Goal: Transaction & Acquisition: Purchase product/service

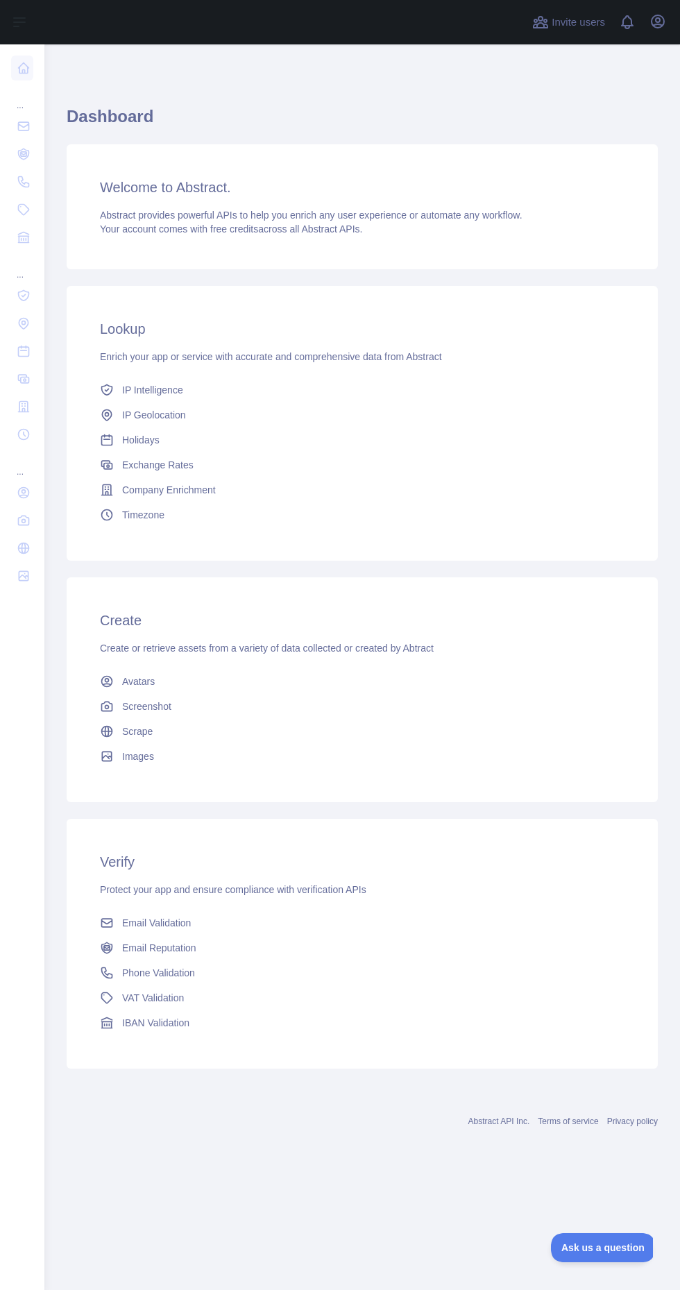
click at [173, 948] on span "Email Reputation" at bounding box center [159, 948] width 74 height 14
click at [174, 979] on span "Phone Validation" at bounding box center [158, 973] width 73 height 14
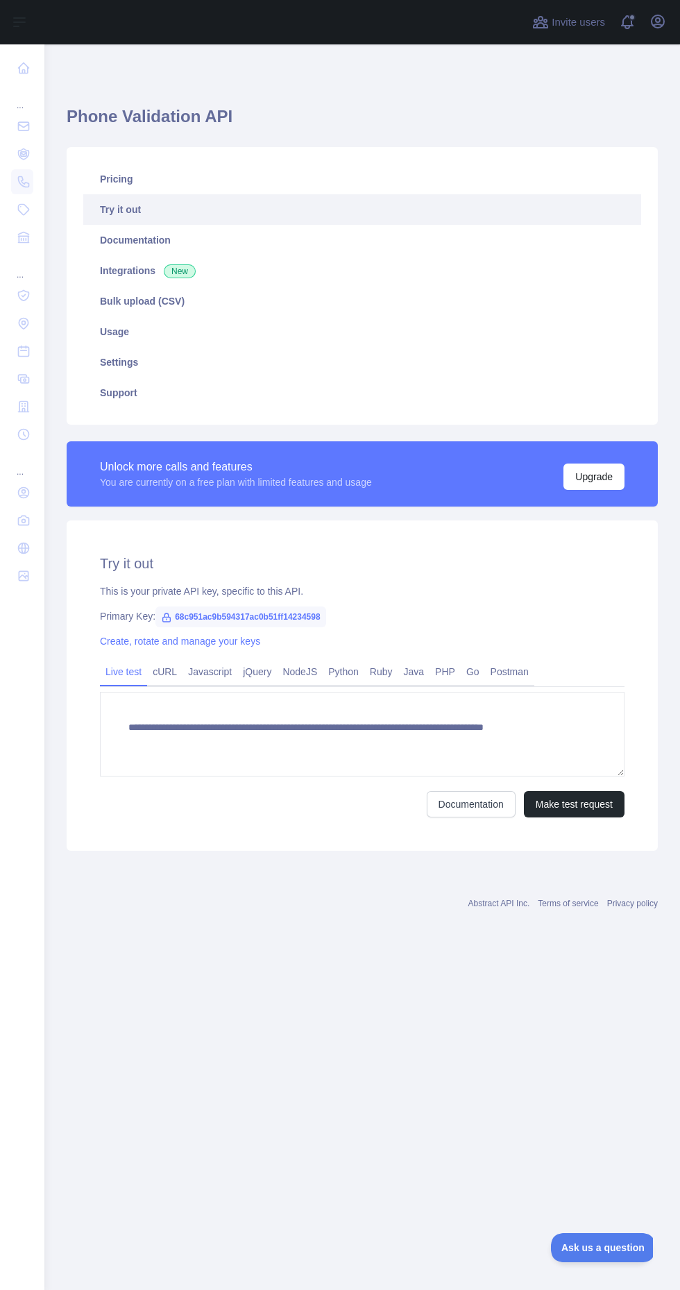
click at [171, 292] on link "Bulk upload (CSV)" at bounding box center [362, 301] width 558 height 31
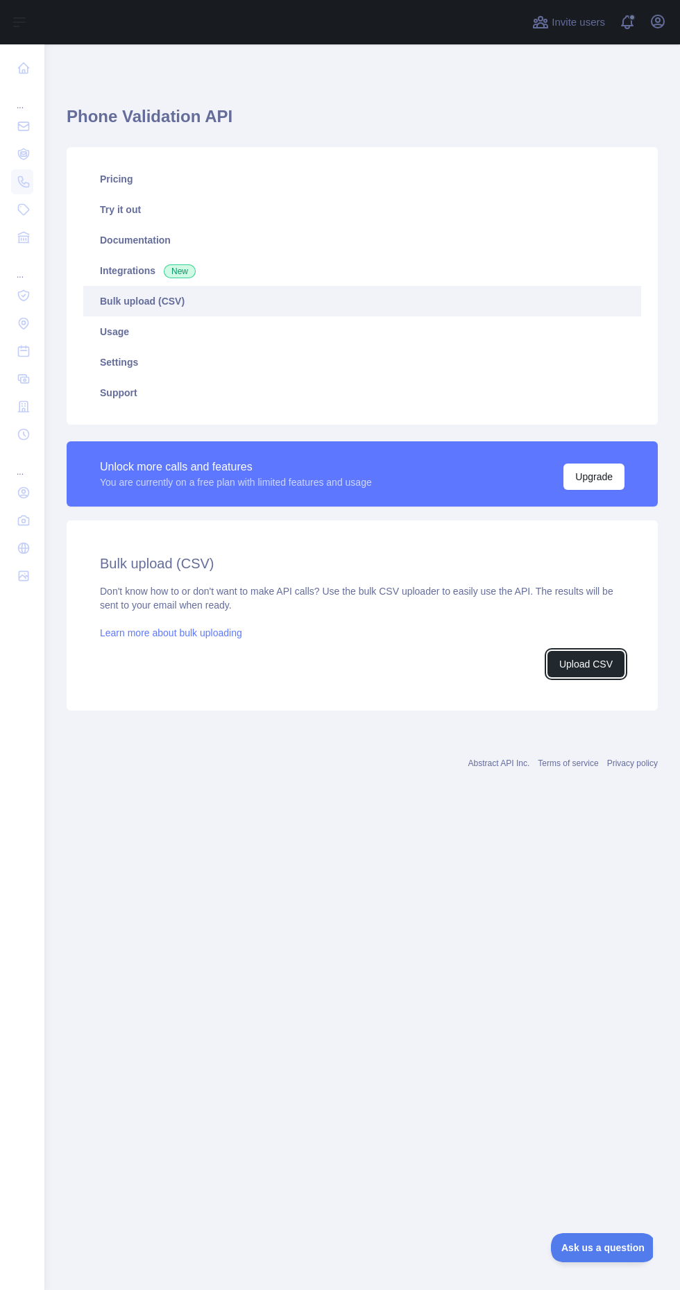
click at [584, 666] on button "Upload CSV" at bounding box center [586, 664] width 77 height 26
